Goal: Transaction & Acquisition: Purchase product/service

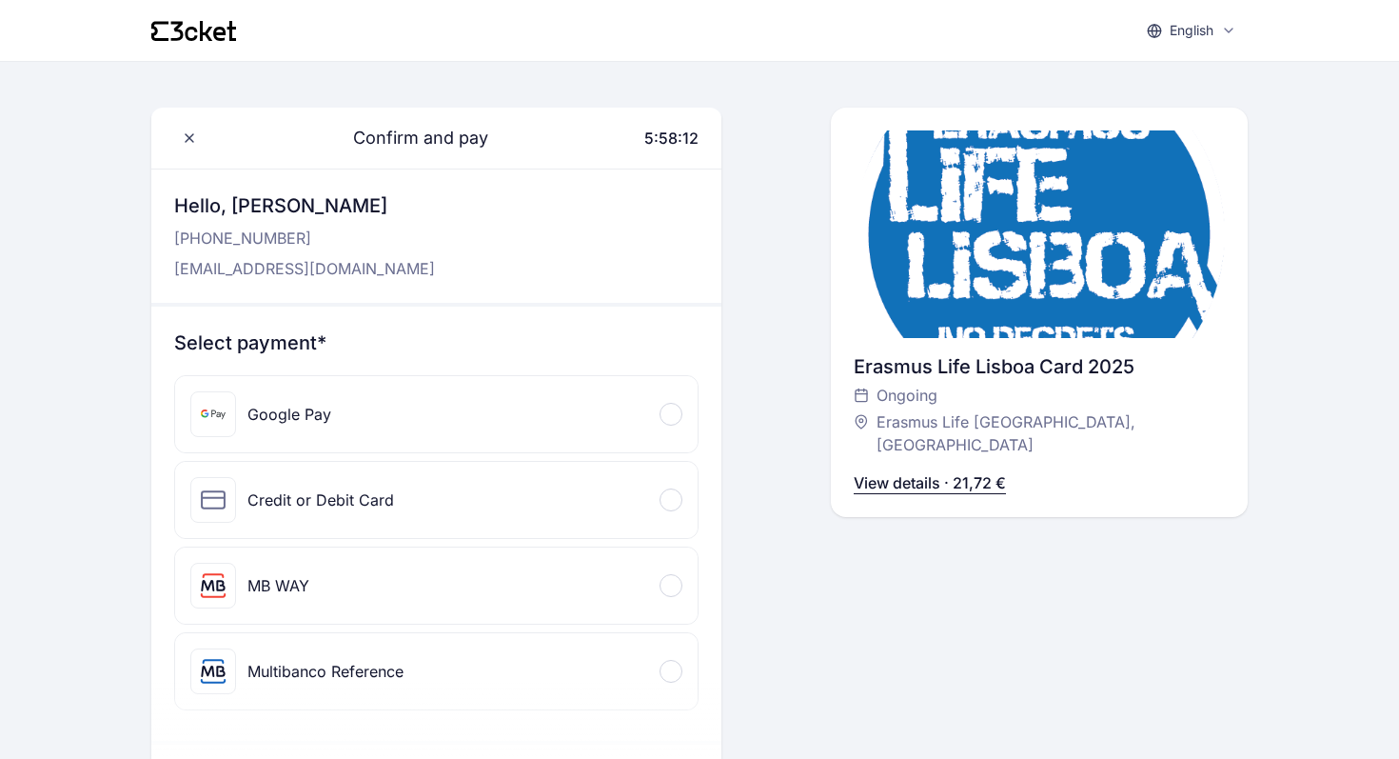
scroll to position [108, 0]
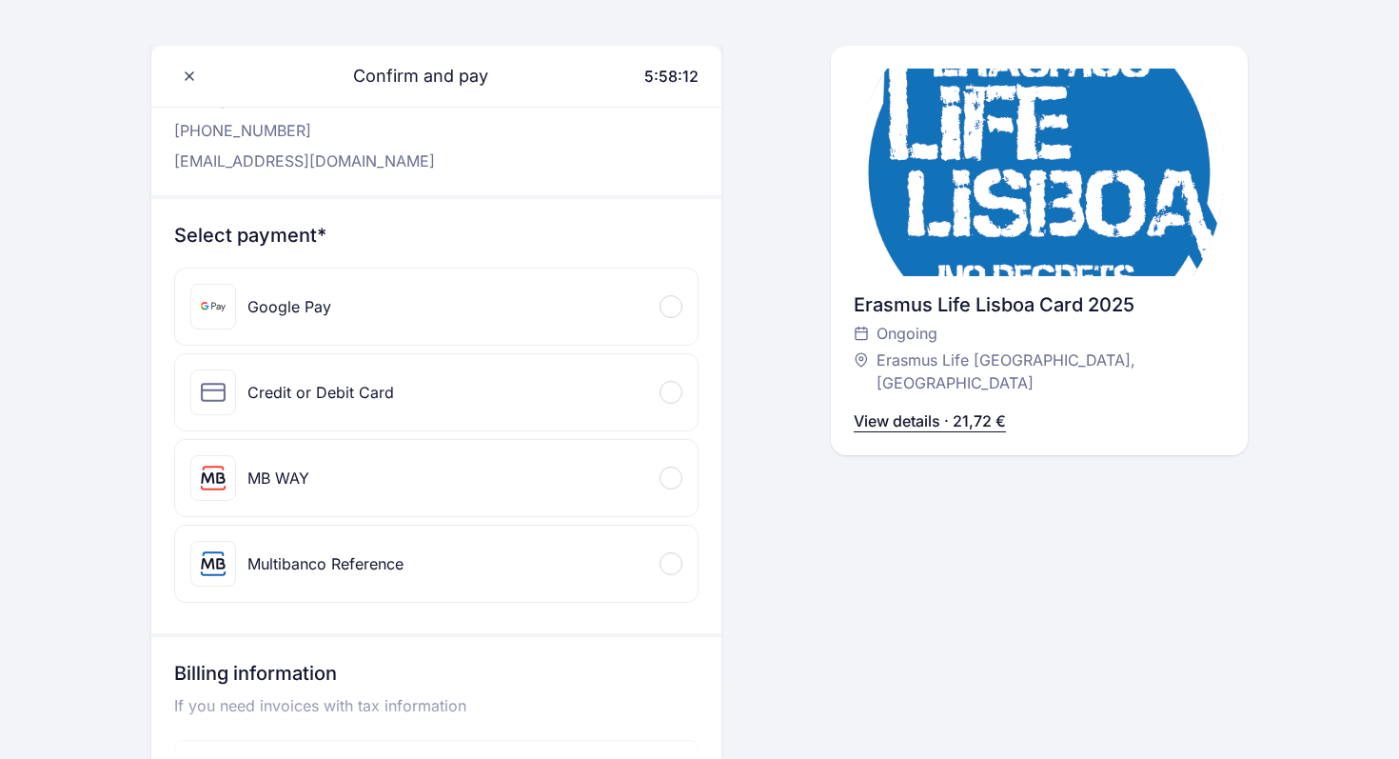
click at [500, 393] on div "Credit or Debit Card" at bounding box center [436, 392] width 523 height 76
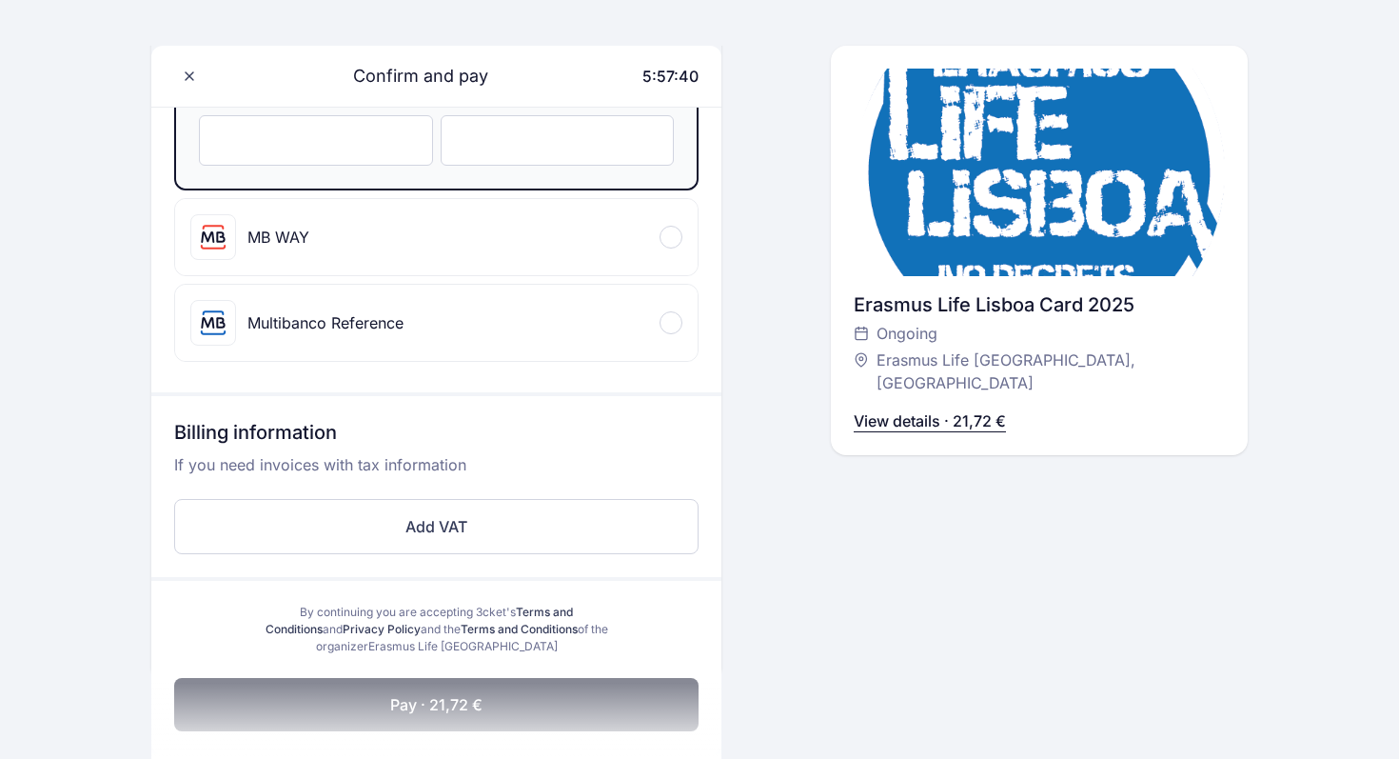
scroll to position [269, 0]
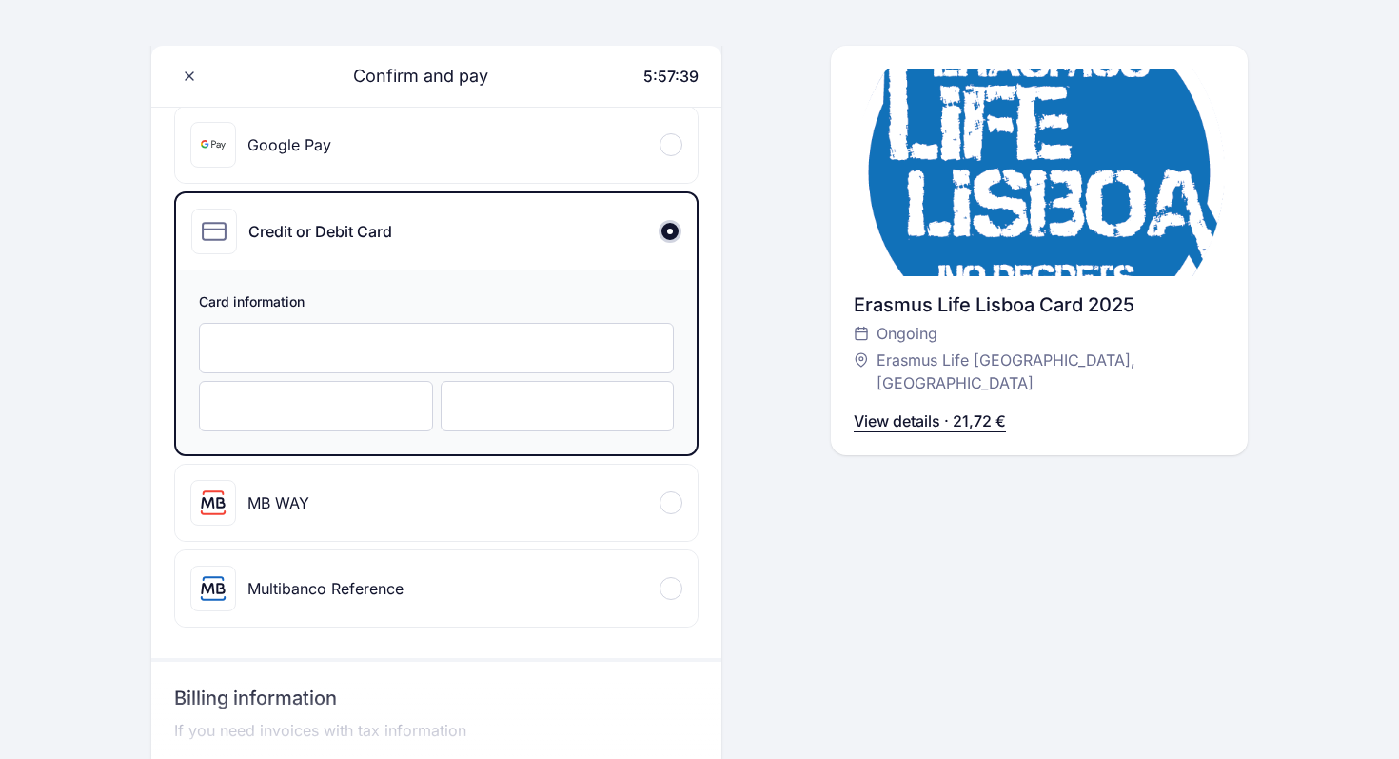
click at [359, 357] on div at bounding box center [436, 348] width 475 height 50
click at [881, 720] on div "Confirm and pay 5:57:16 Hello, Tymon Kostowski +485 795 173 39 tymonkostowski@g…" at bounding box center [1039, 390] width 417 height 1105
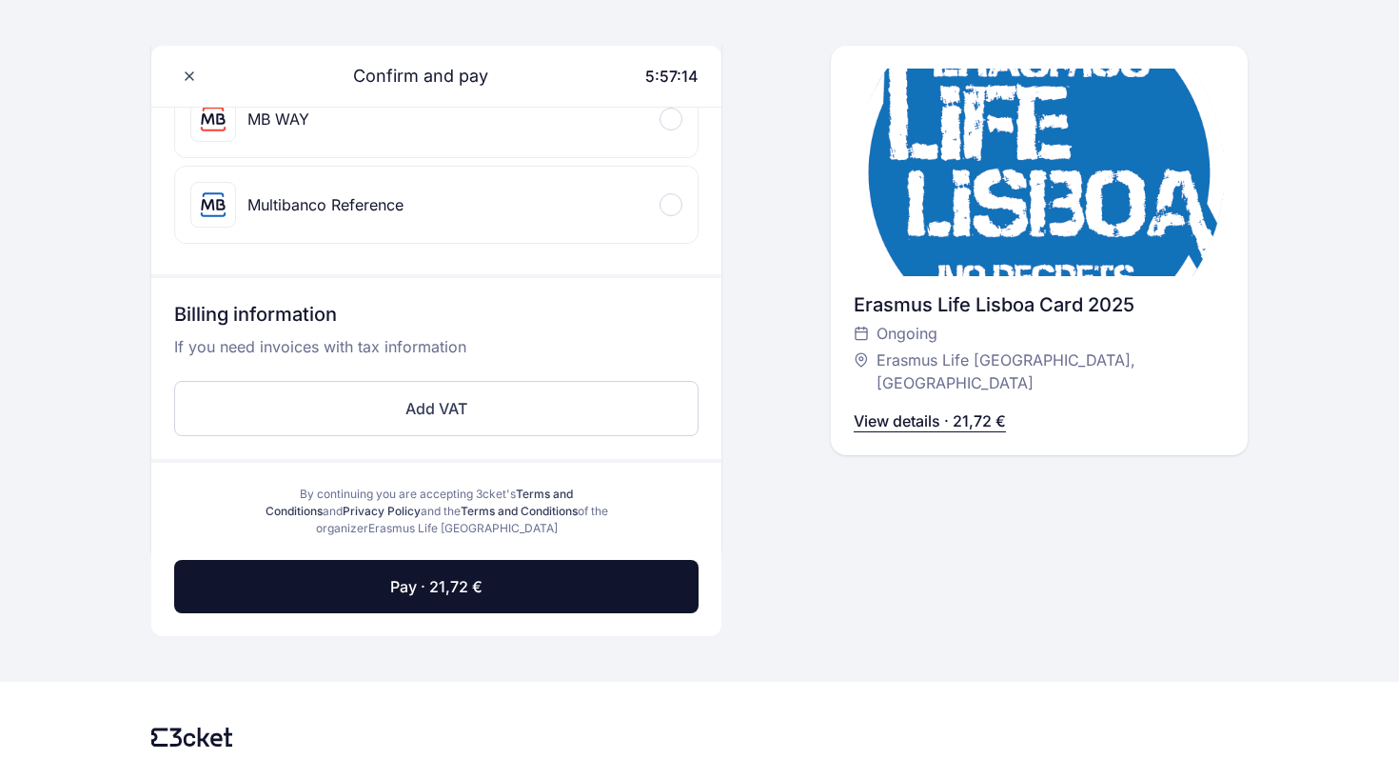
scroll to position [666, 0]
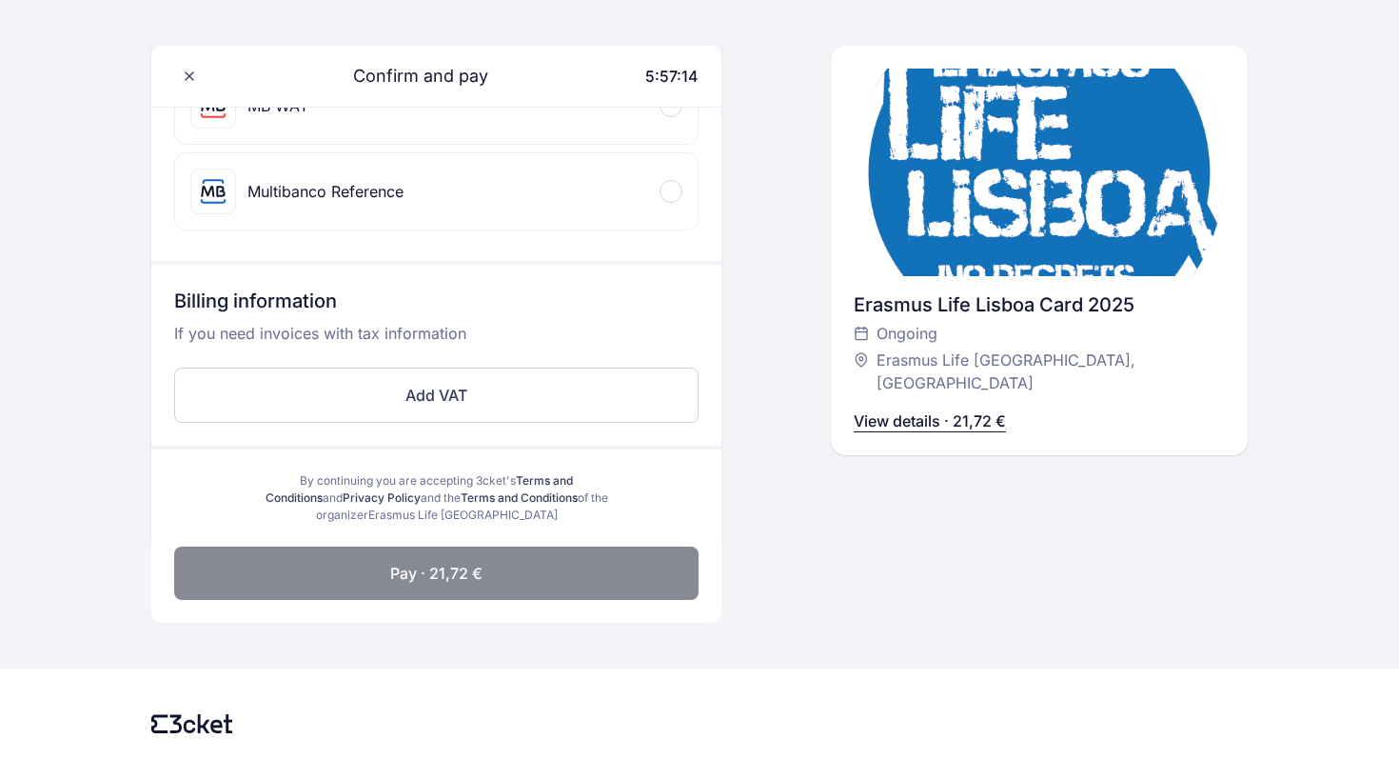
click at [533, 578] on button "Pay · 21,72 €" at bounding box center [436, 572] width 525 height 53
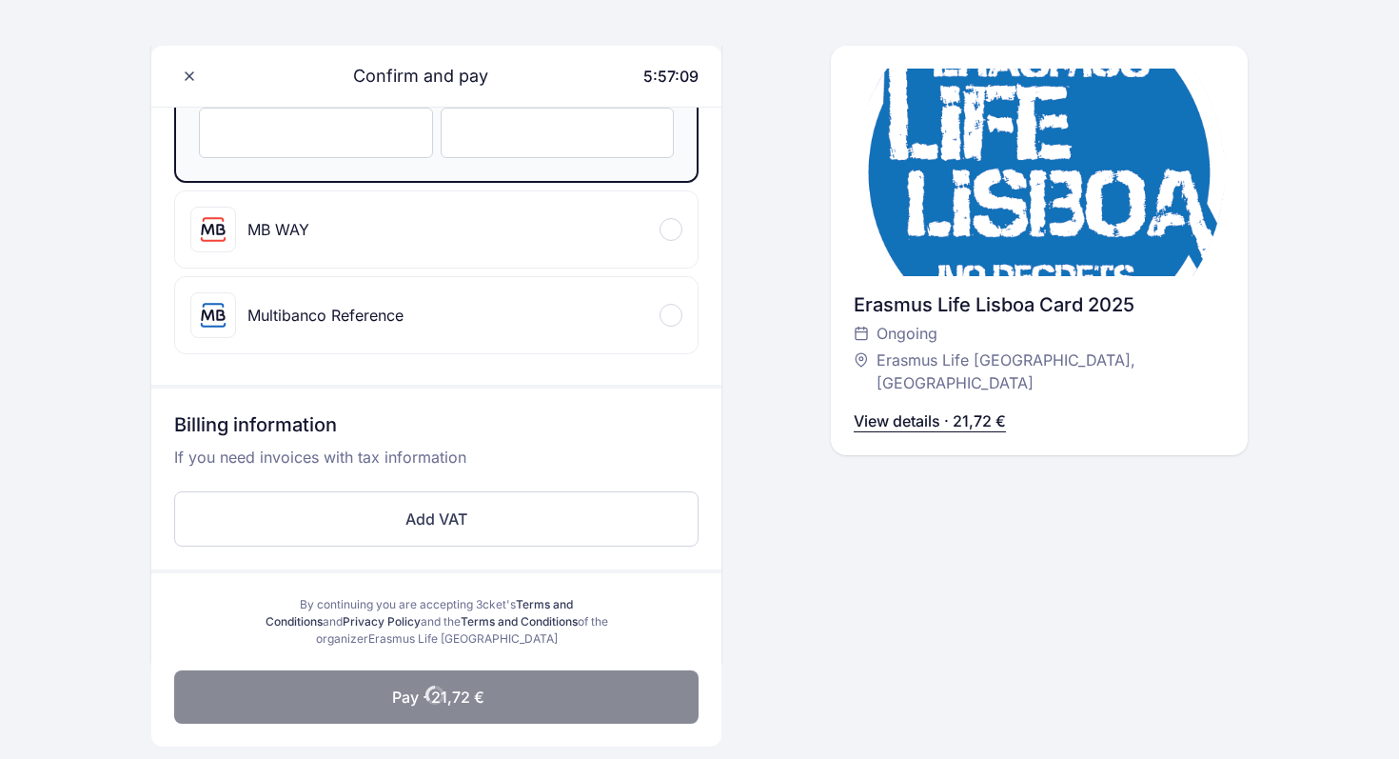
scroll to position [542, 0]
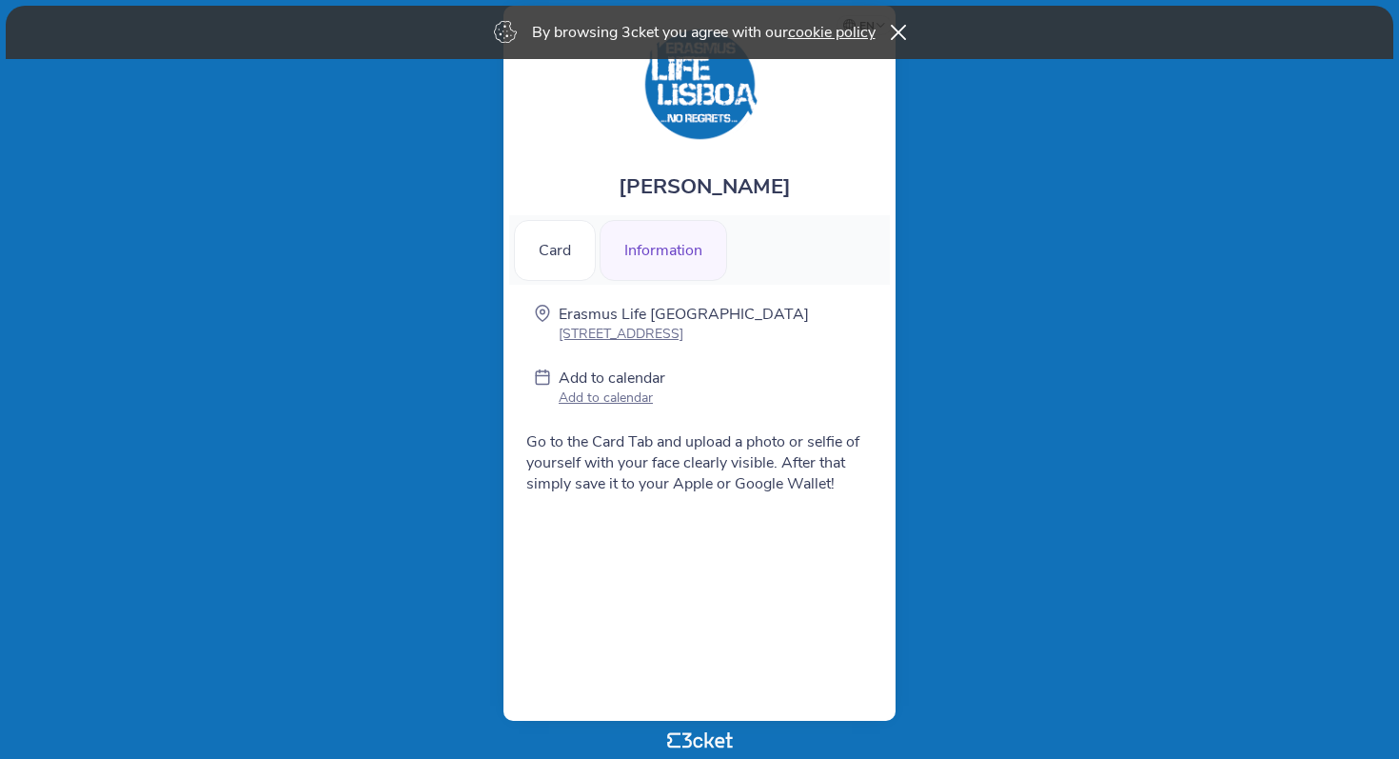
click at [697, 195] on span "Tymon Kostowski" at bounding box center [705, 186] width 172 height 29
click at [709, 101] on img at bounding box center [700, 84] width 119 height 119
